Goal: Task Accomplishment & Management: Complete application form

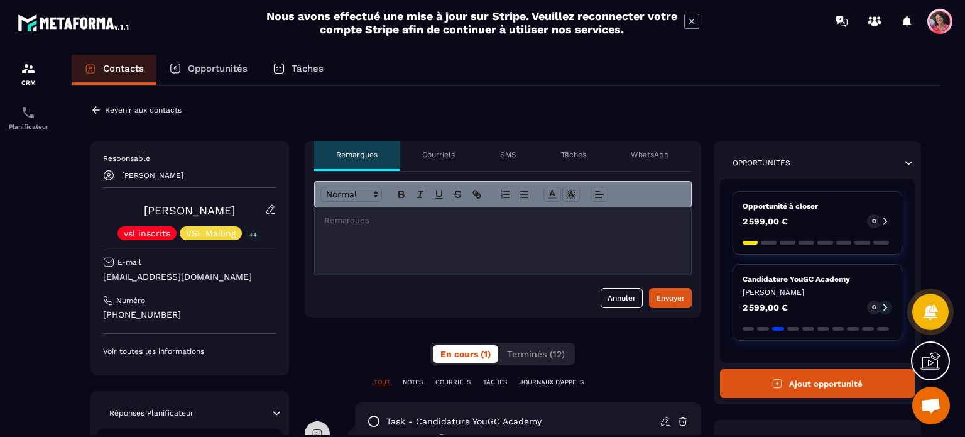
click at [582, 146] on div "Tâches" at bounding box center [573, 156] width 70 height 30
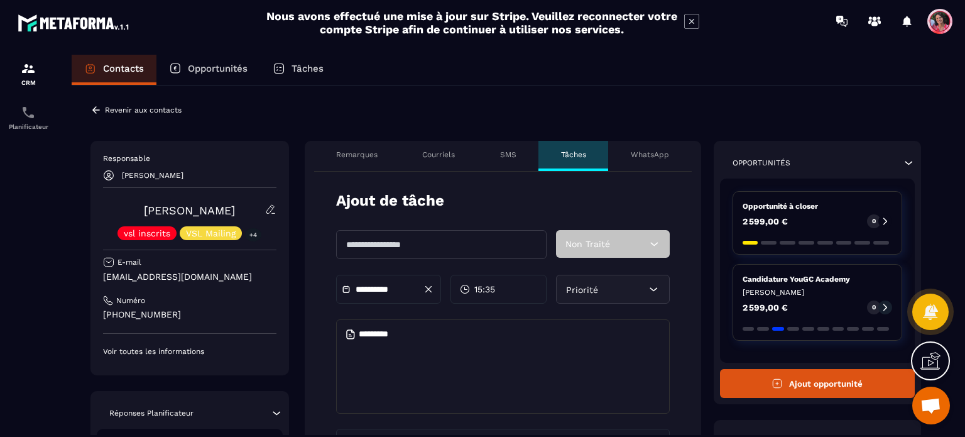
click at [393, 241] on input "text" at bounding box center [441, 244] width 210 height 29
click at [633, 243] on div "Non Traité" at bounding box center [613, 244] width 114 height 28
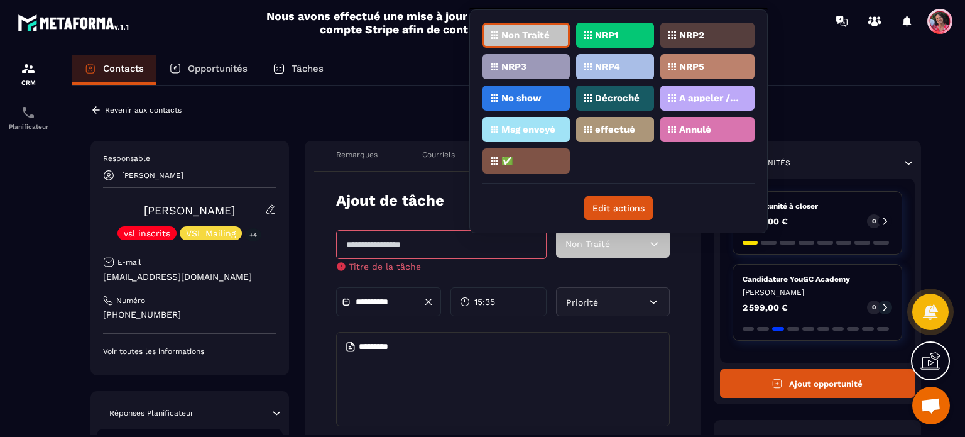
click at [535, 125] on p "Msg envoyé" at bounding box center [528, 129] width 54 height 9
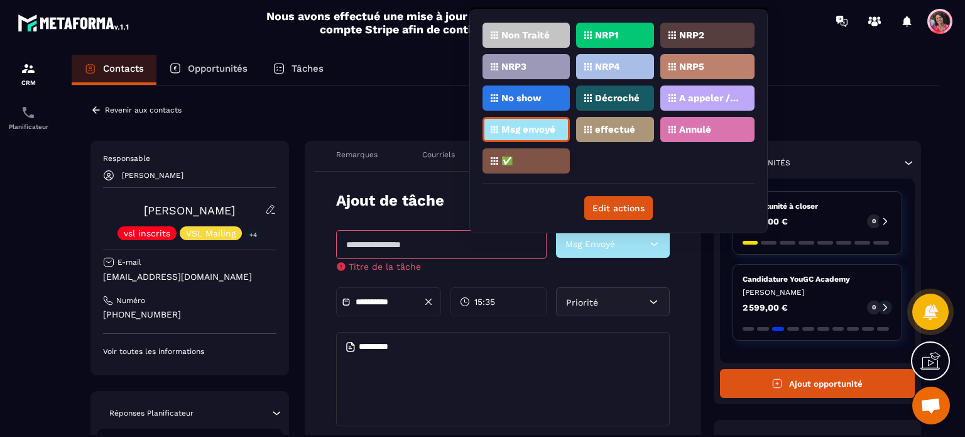
click at [470, 243] on input "text" at bounding box center [441, 244] width 210 height 29
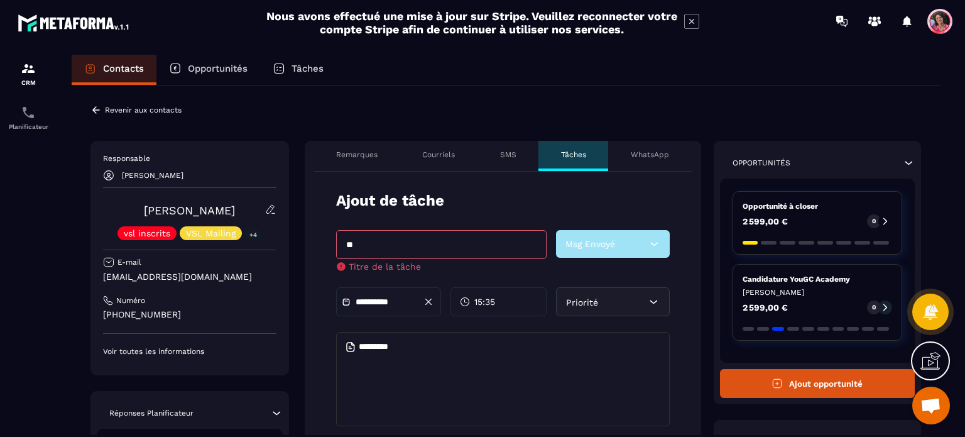
type input "*"
type input "**********"
click at [420, 356] on textarea at bounding box center [503, 379] width 334 height 94
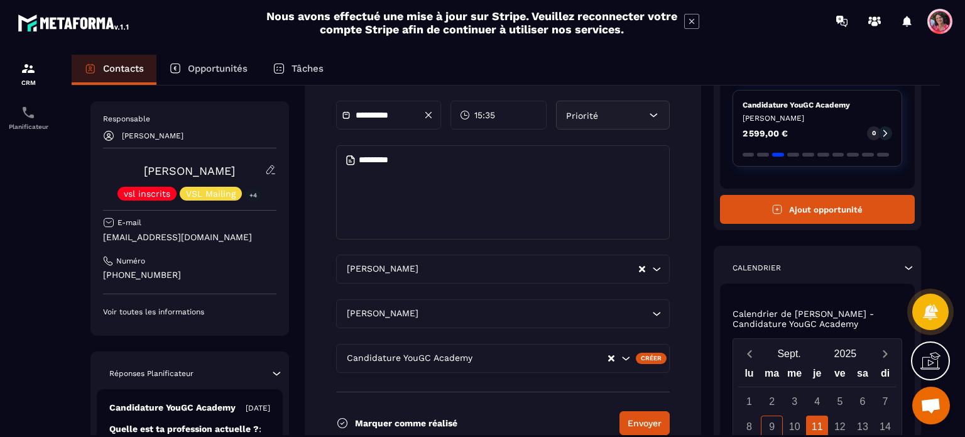
scroll to position [251, 0]
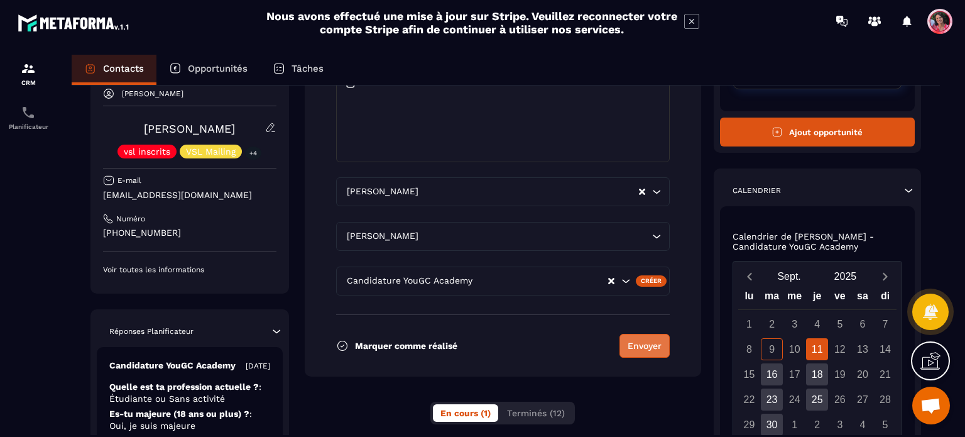
click at [658, 351] on button "Envoyer" at bounding box center [645, 346] width 50 height 24
